Goal: Information Seeking & Learning: Learn about a topic

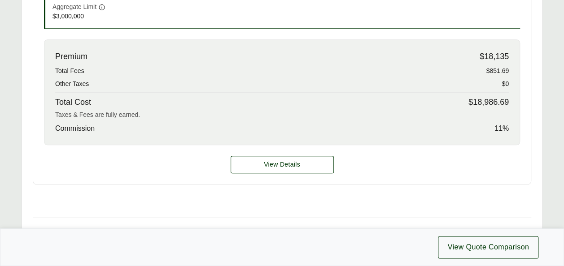
scroll to position [410, 0]
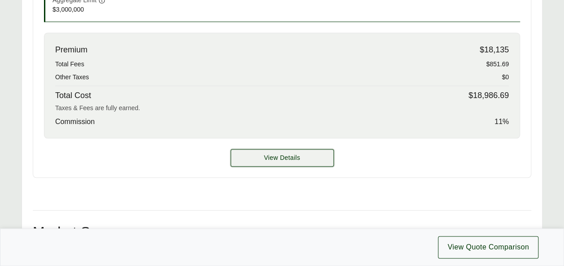
click at [273, 164] on button "View Details" at bounding box center [281, 157] width 103 height 17
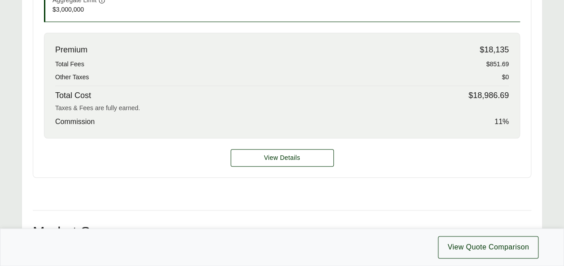
click at [498, 62] on span "$851.69" at bounding box center [497, 64] width 23 height 9
click at [286, 155] on span "View Details" at bounding box center [282, 157] width 36 height 9
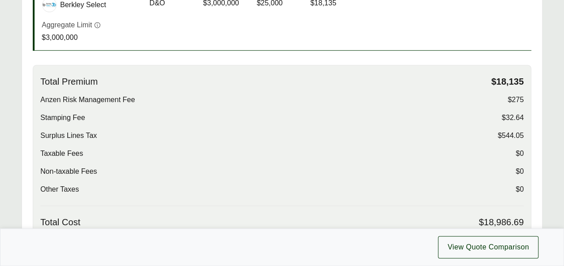
scroll to position [248, 0]
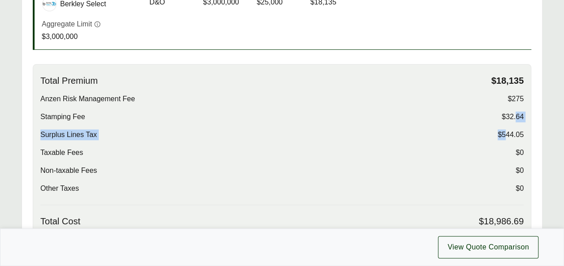
drag, startPoint x: 506, startPoint y: 133, endPoint x: 515, endPoint y: 114, distance: 20.7
click at [515, 114] on div "Total Premium $18,135 Anzen Risk Management Fee $275 Stamping Fee $32.64 Surplu…" at bounding box center [281, 140] width 483 height 130
click at [515, 114] on span "$32.64" at bounding box center [512, 117] width 22 height 11
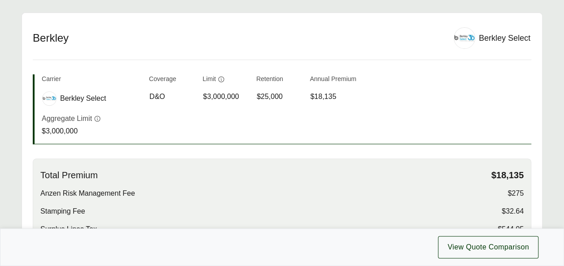
scroll to position [155, 0]
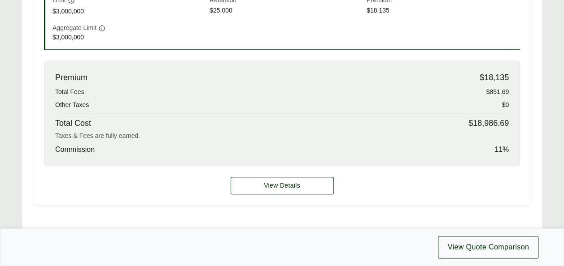
scroll to position [384, 0]
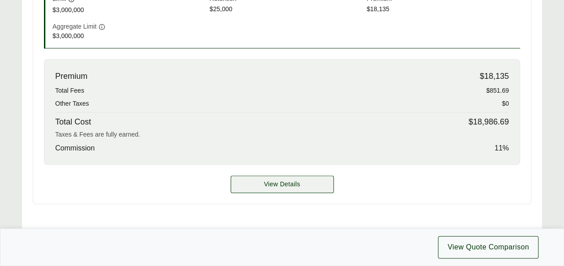
click at [285, 185] on span "View Details" at bounding box center [282, 184] width 36 height 9
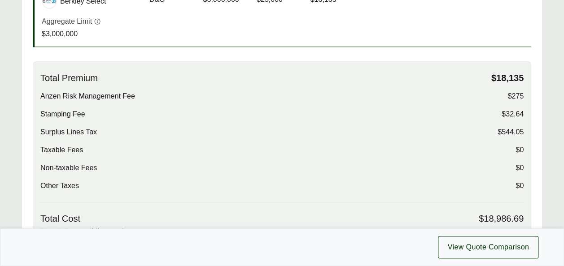
scroll to position [251, 0]
